Goal: Information Seeking & Learning: Learn about a topic

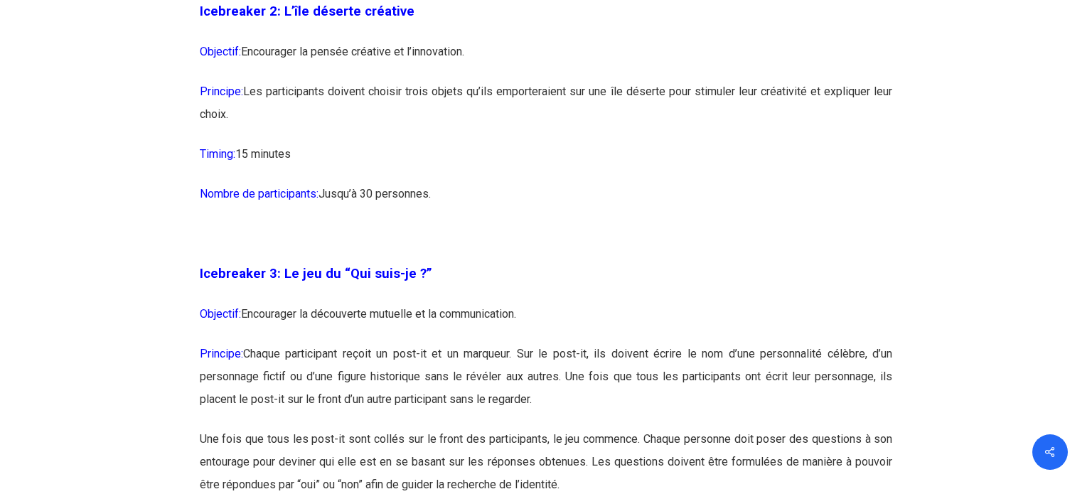
scroll to position [1578, 0]
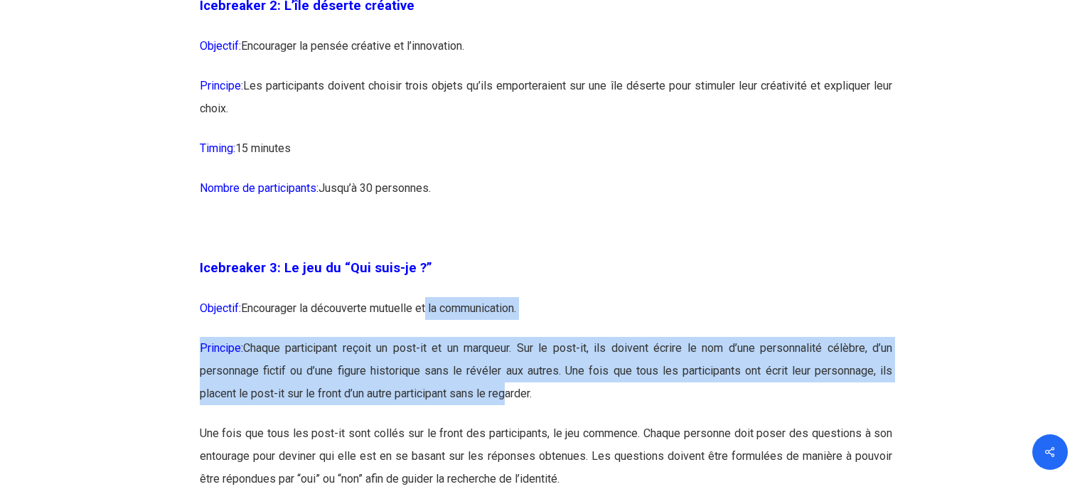
drag, startPoint x: 429, startPoint y: 300, endPoint x: 521, endPoint y: 405, distance: 140.0
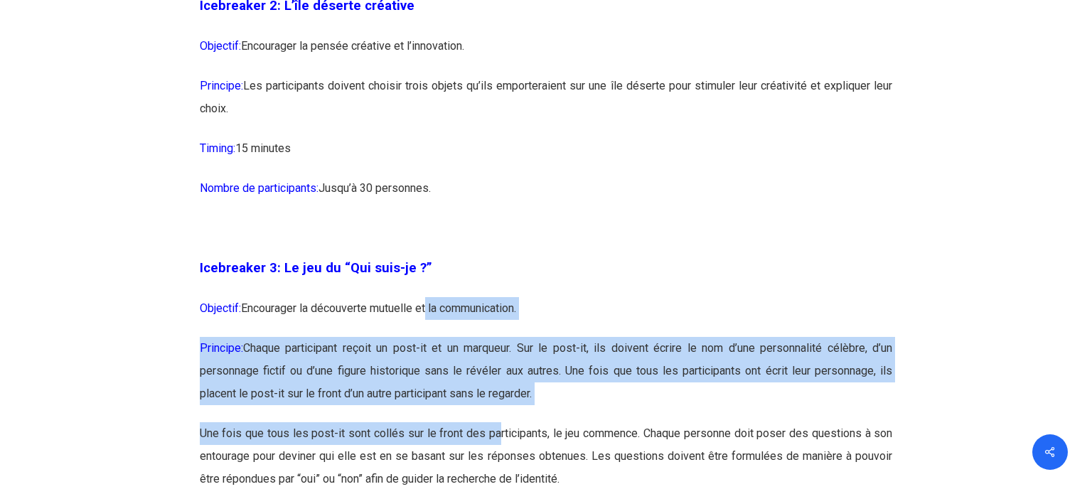
click at [577, 383] on p "Principe: Chaque participant reçoit un post-it et un marqueur. Sur le post-it, …" at bounding box center [546, 379] width 693 height 85
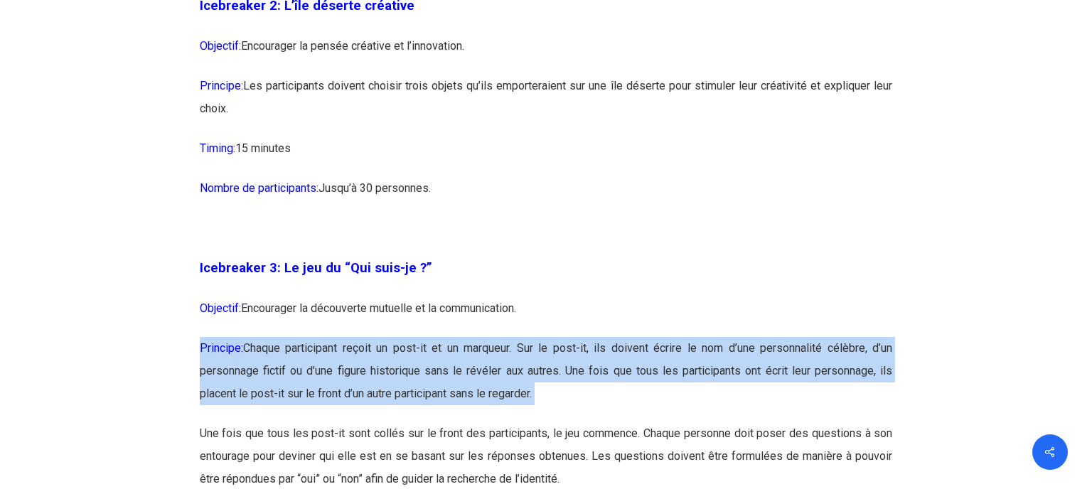
click at [577, 383] on p "Principe: Chaque participant reçoit un post-it et un marqueur. Sur le post-it, …" at bounding box center [546, 379] width 693 height 85
click at [705, 376] on p "Principe: Chaque participant reçoit un post-it et un marqueur. Sur le post-it, …" at bounding box center [546, 379] width 693 height 85
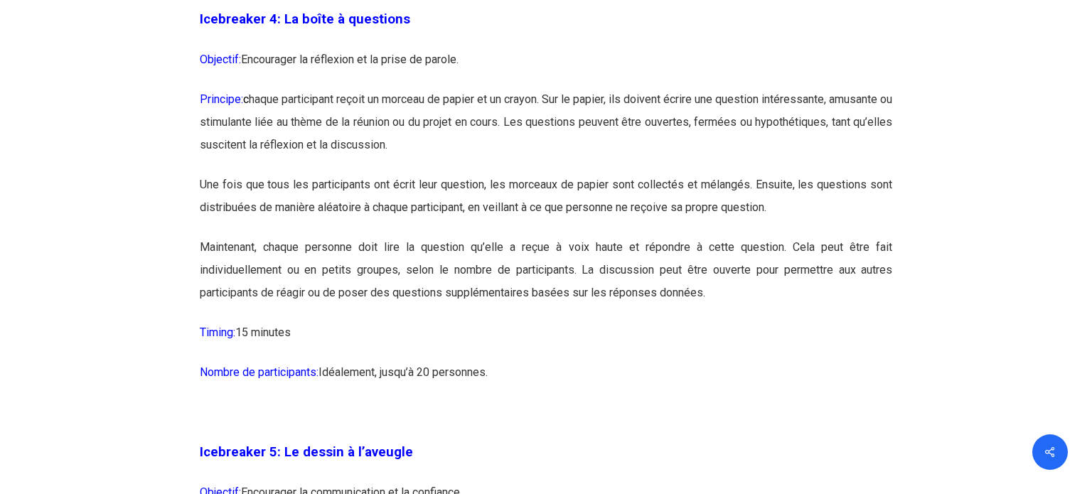
scroll to position [2265, 0]
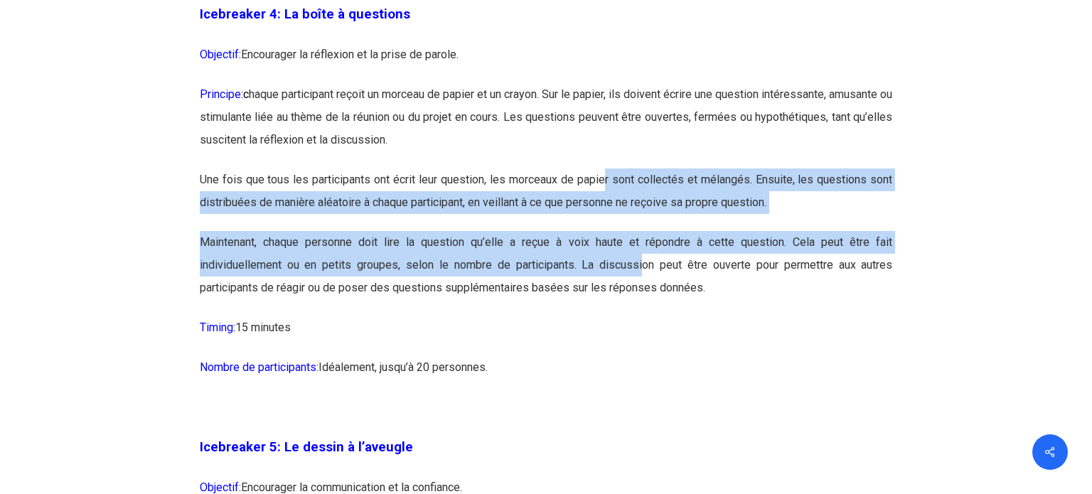
drag, startPoint x: 627, startPoint y: 233, endPoint x: 653, endPoint y: 296, distance: 67.9
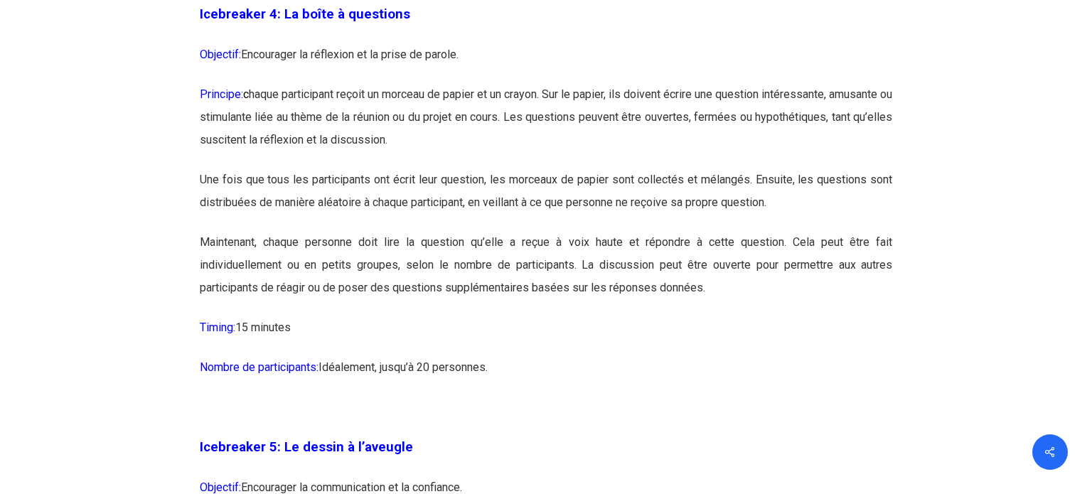
click at [659, 306] on p "Maintenant, chaque personne doit lire la question qu’elle a reçue à voix haute …" at bounding box center [546, 273] width 693 height 85
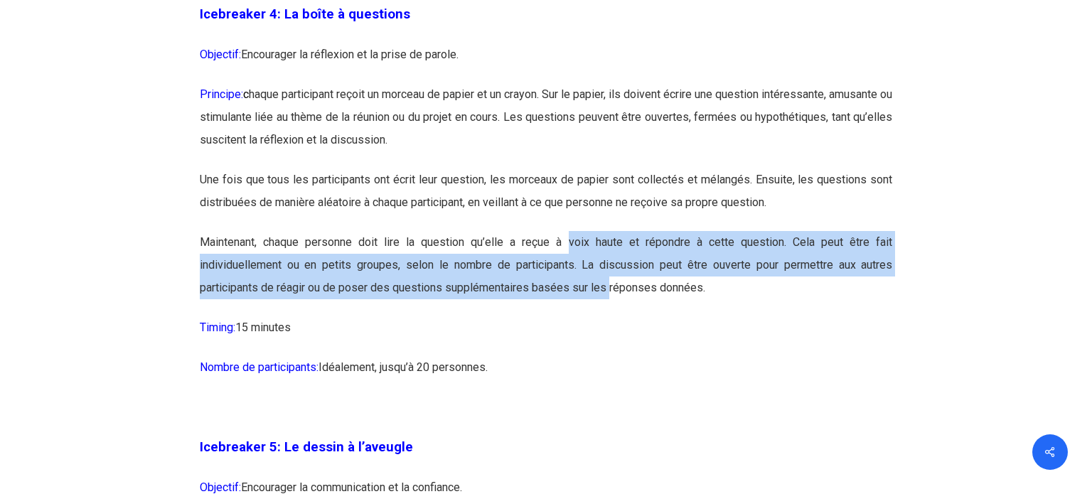
click at [614, 284] on p "Maintenant, chaque personne doit lire la question qu’elle a reçue à voix haute …" at bounding box center [546, 273] width 693 height 85
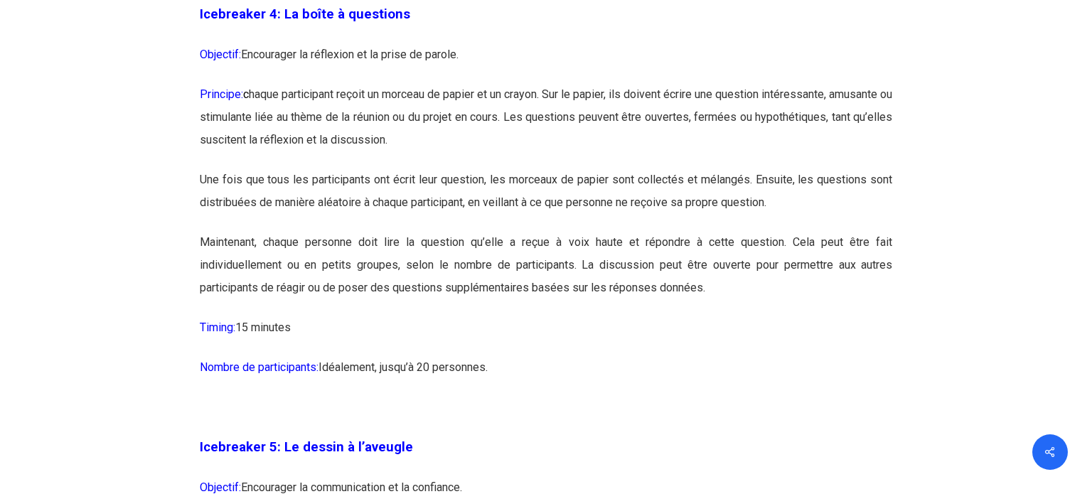
click at [616, 287] on p "Maintenant, chaque personne doit lire la question qu’elle a reçue à voix haute …" at bounding box center [546, 273] width 693 height 85
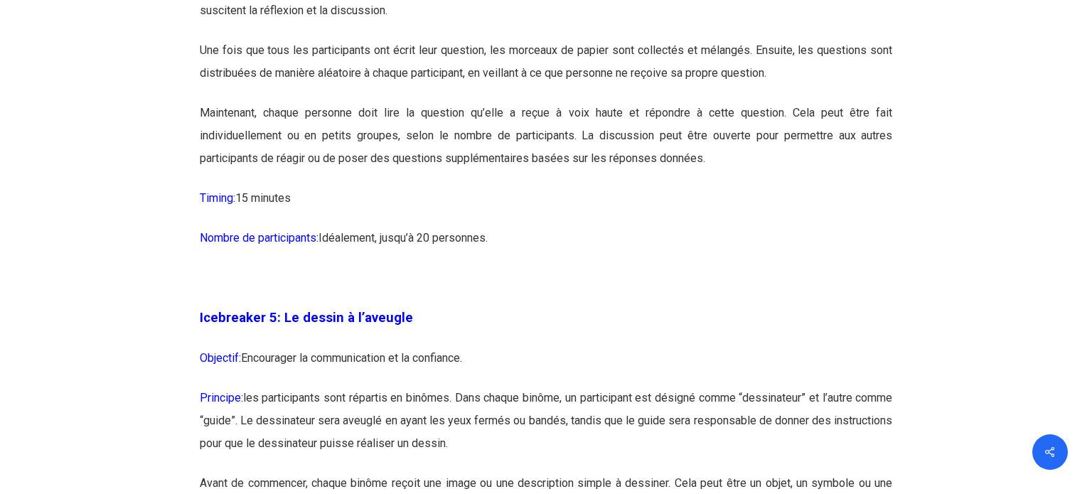
scroll to position [2414, 0]
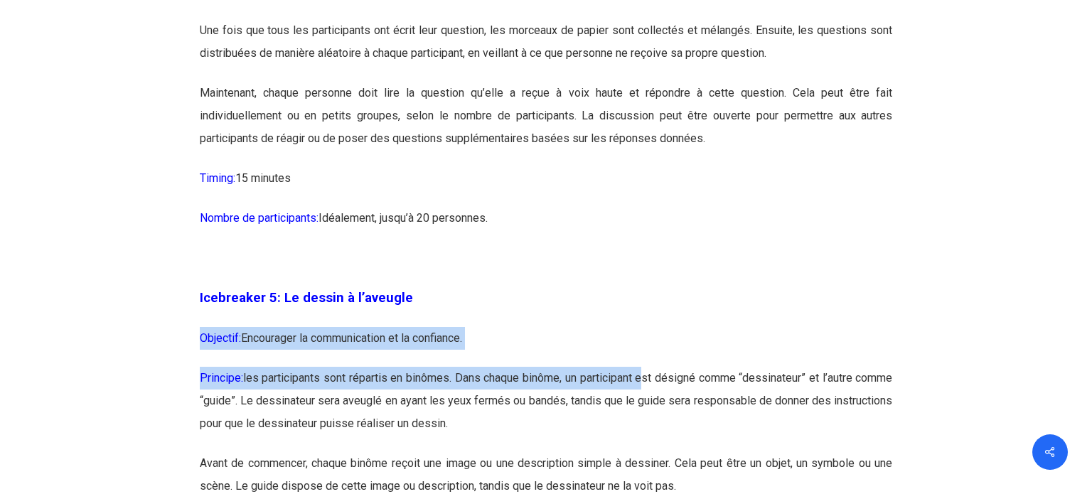
drag, startPoint x: 566, startPoint y: 290, endPoint x: 698, endPoint y: 357, distance: 148.2
click at [707, 309] on p "Icebreaker 5: Le dessin à l’aveugle" at bounding box center [546, 307] width 693 height 41
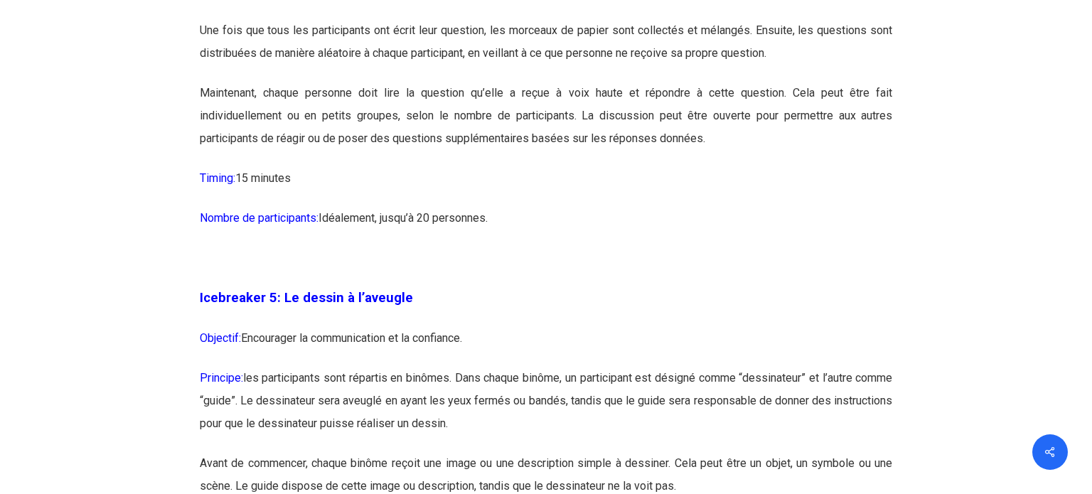
click at [707, 309] on p "Icebreaker 5: Le dessin à l’aveugle" at bounding box center [546, 307] width 693 height 41
click at [710, 306] on p "Icebreaker 5: Le dessin à l’aveugle" at bounding box center [546, 307] width 693 height 41
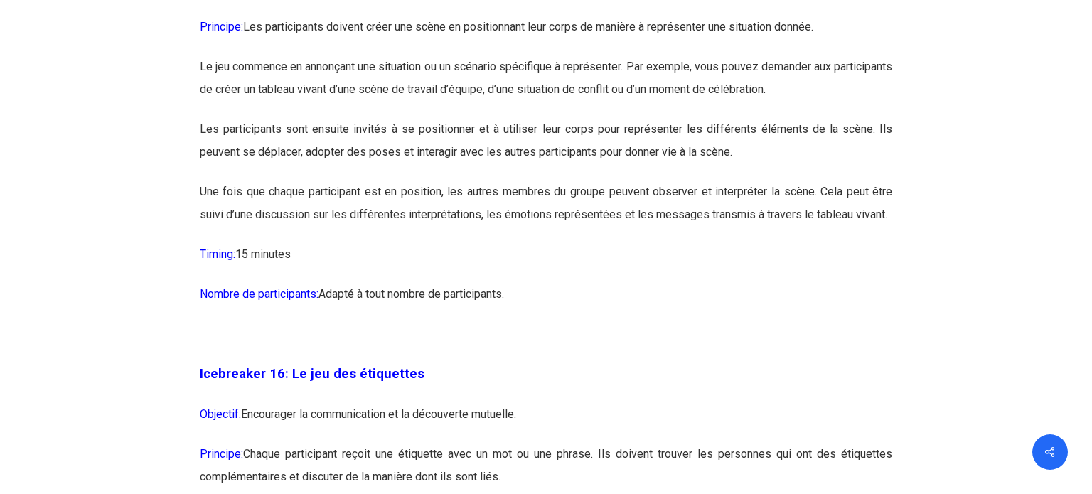
scroll to position [8653, 0]
